Goal: Transaction & Acquisition: Purchase product/service

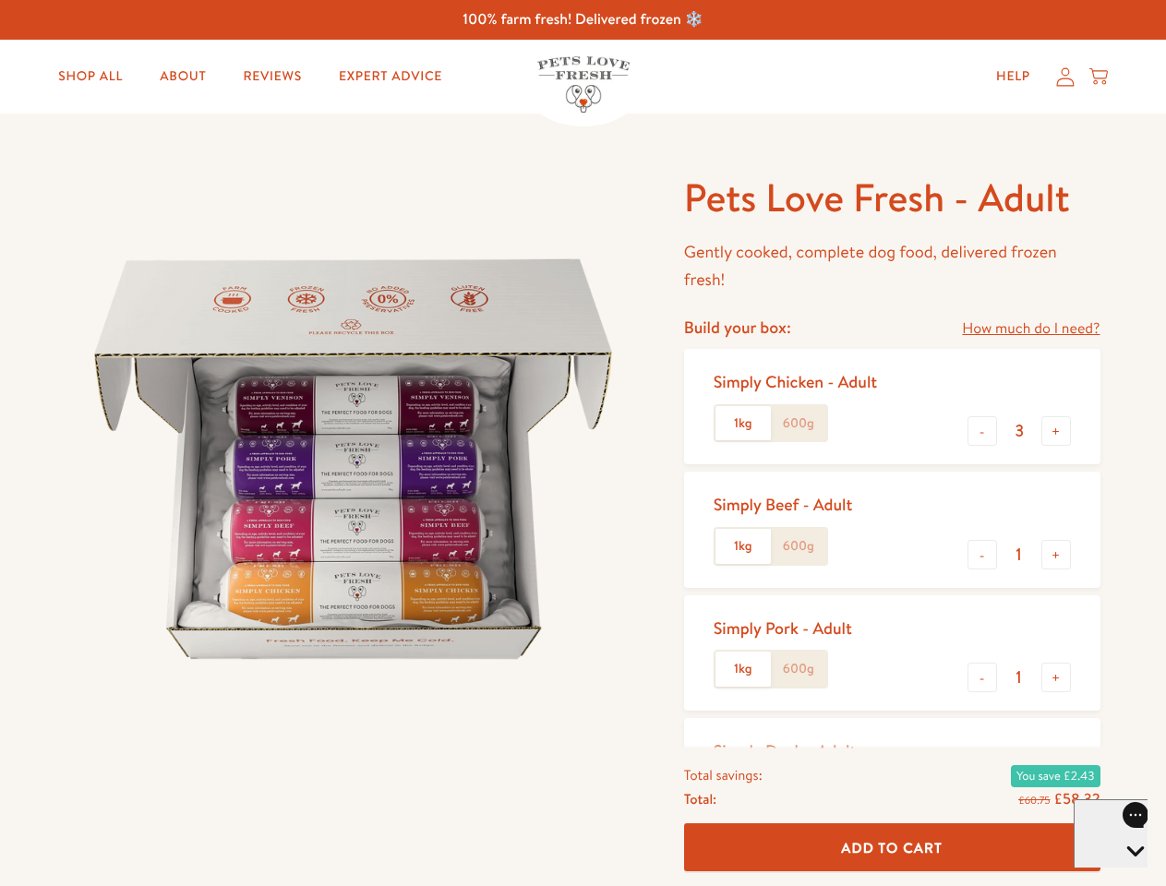
click at [582, 443] on img at bounding box center [352, 459] width 573 height 573
click at [1030, 329] on link "How much do I need?" at bounding box center [1031, 329] width 138 height 25
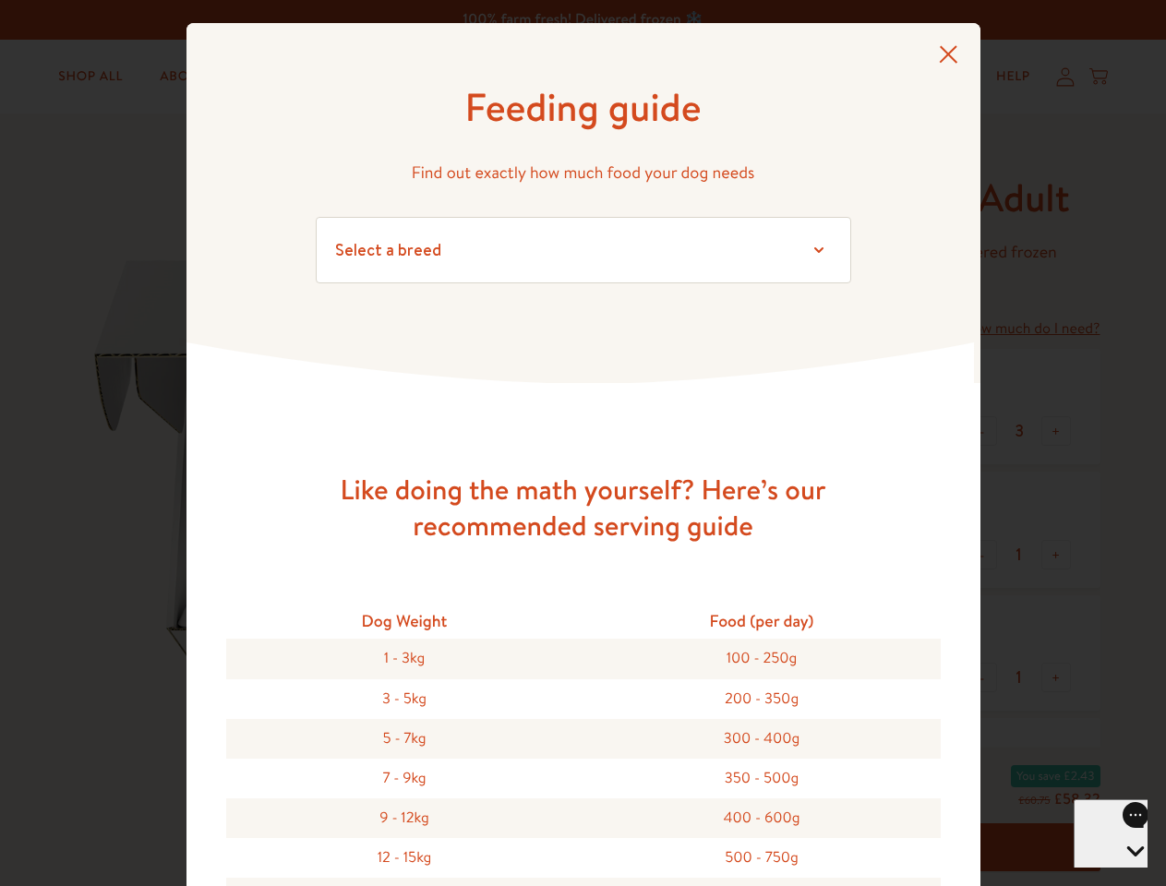
click at [982, 431] on div "Feeding guide Find out exactly how much food your dog needs Select a breed Affe…" at bounding box center [583, 443] width 1166 height 886
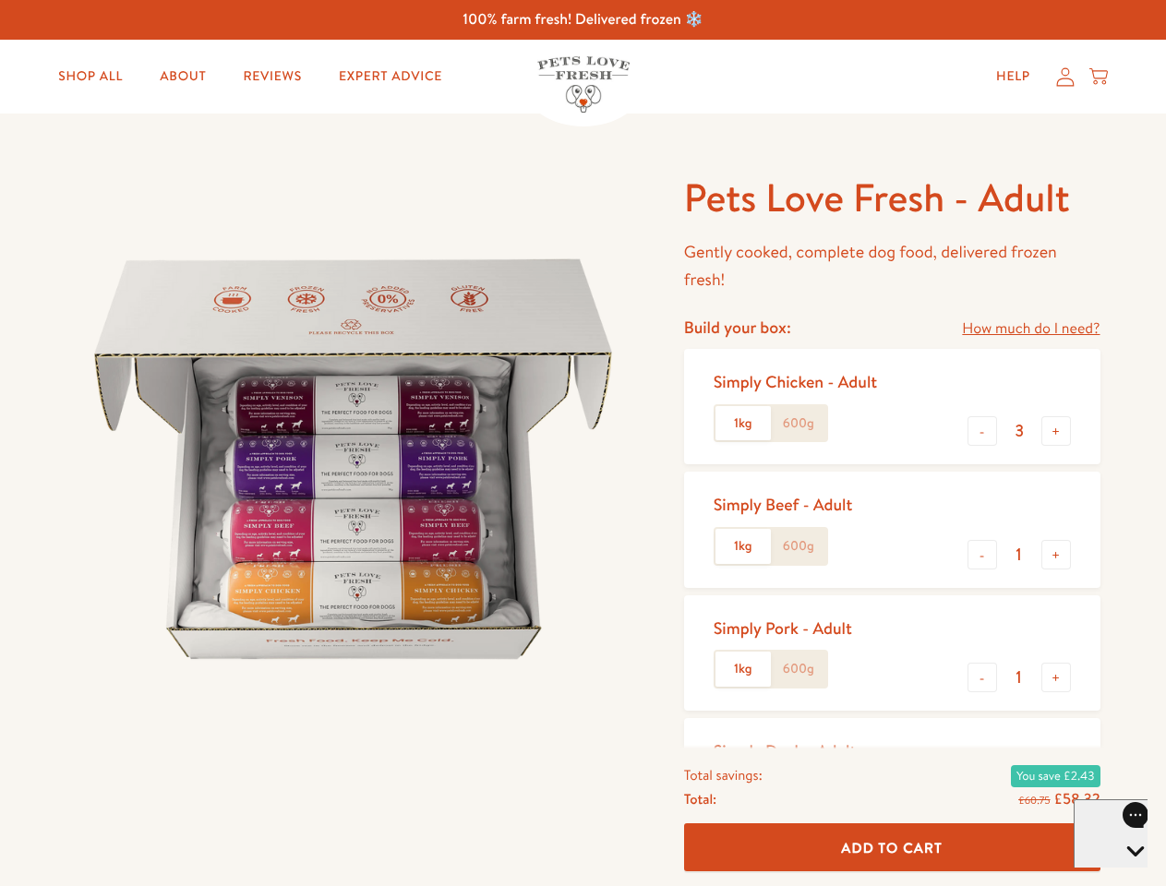
click at [1056, 431] on button "+" at bounding box center [1056, 431] width 30 height 30
type input "4"
click at [982, 555] on button "-" at bounding box center [982, 555] width 30 height 30
click at [1056, 555] on button "+" at bounding box center [1056, 555] width 30 height 30
type input "1"
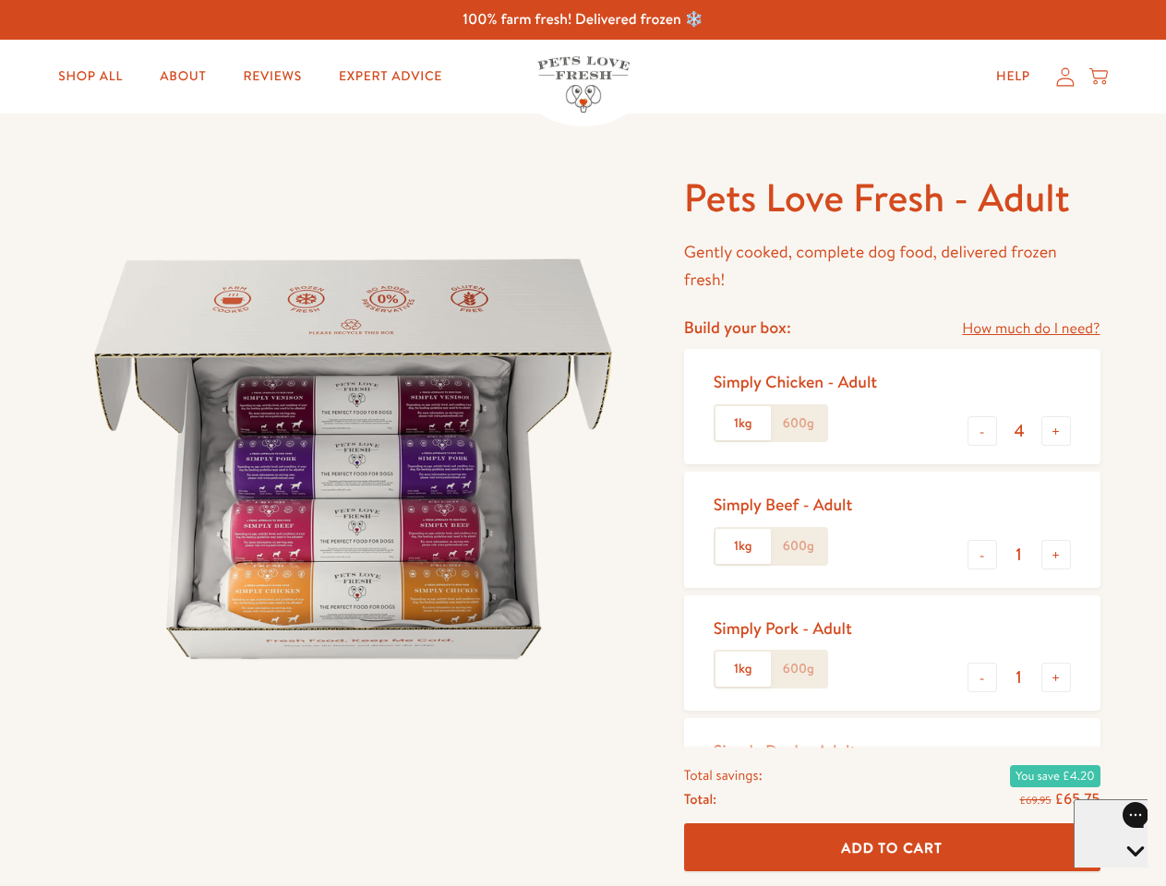
click at [982, 678] on button "-" at bounding box center [982, 678] width 30 height 30
type input "0"
